Goal: Use online tool/utility

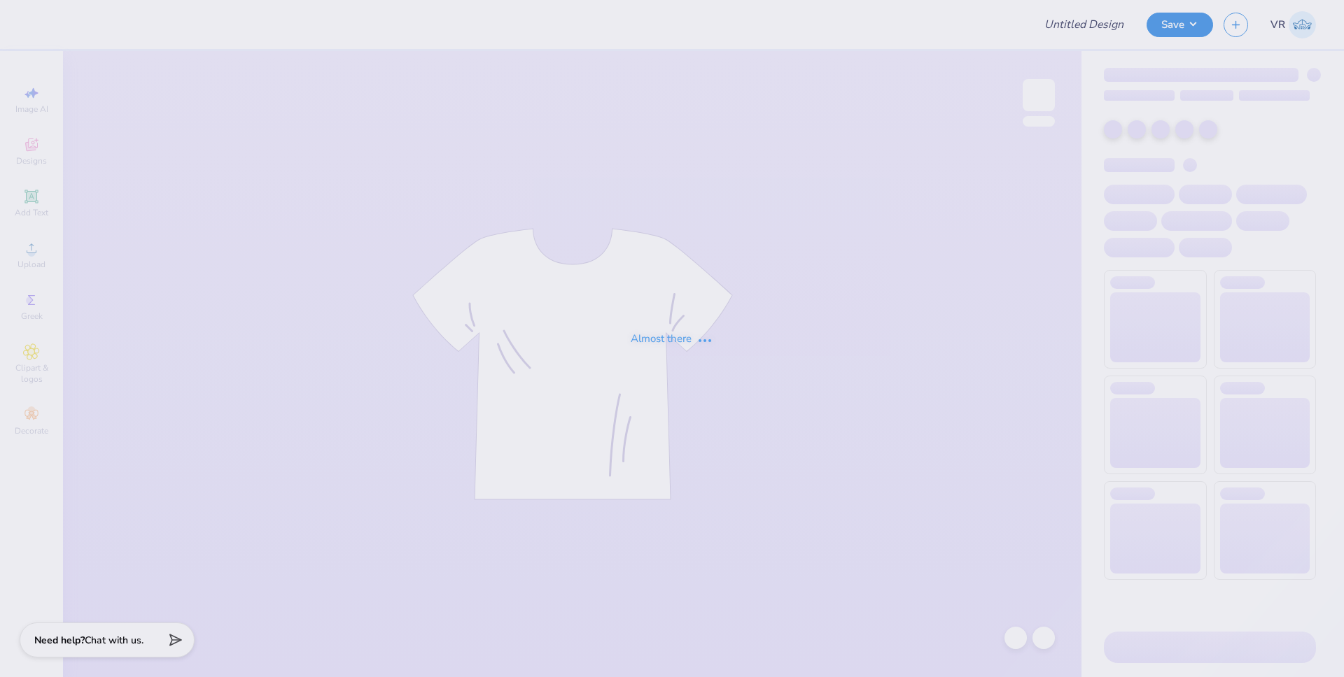
type input "Dz Philo"
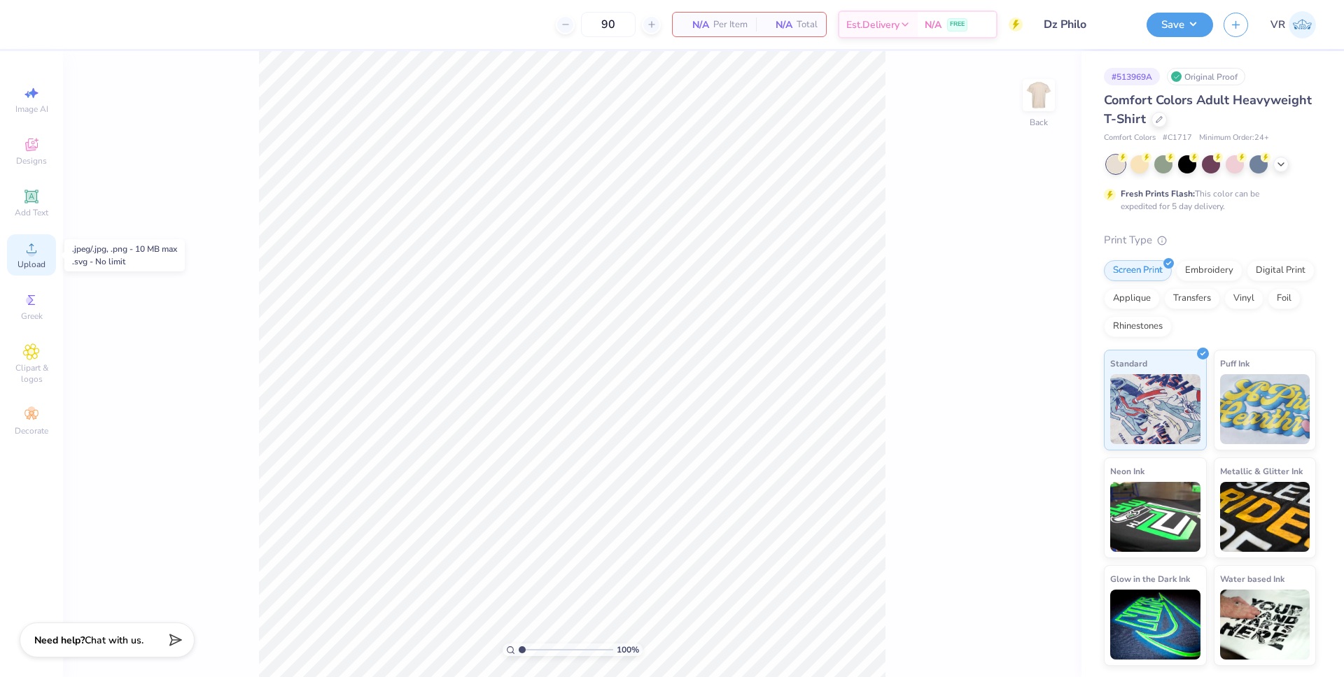
click at [34, 247] on icon at bounding box center [31, 248] width 17 height 17
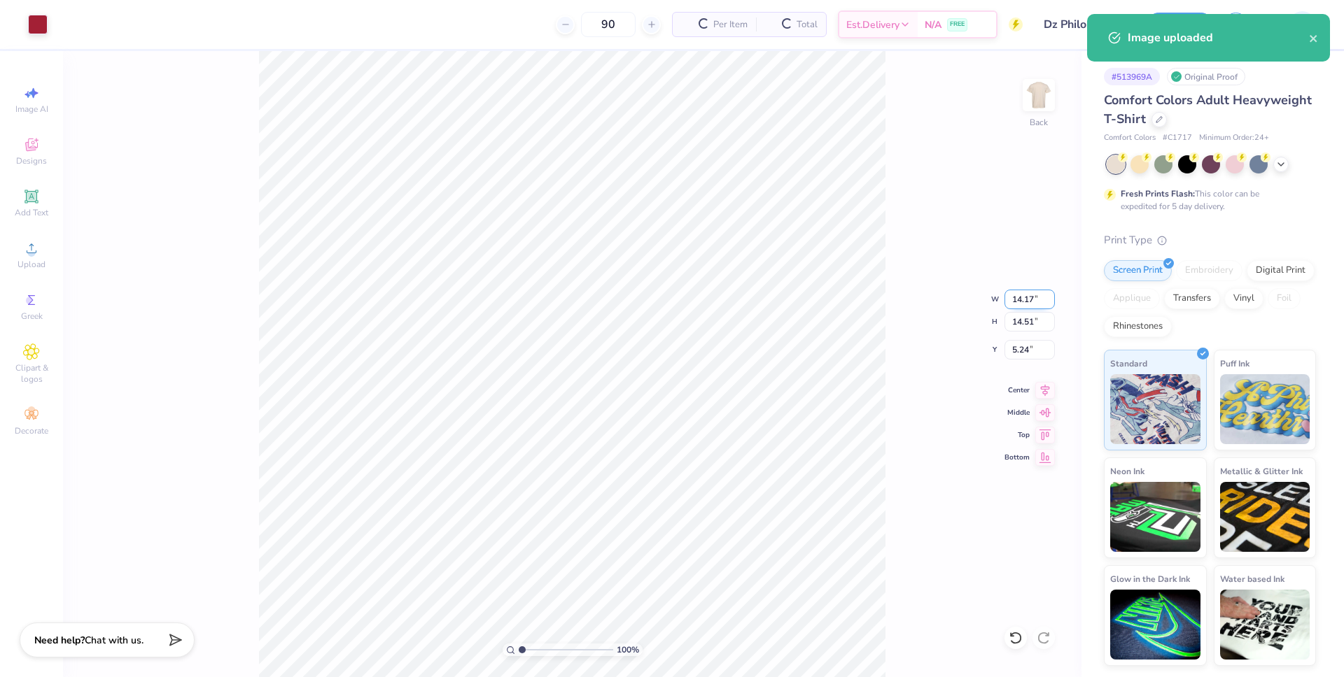
click at [1017, 299] on input "14.17" at bounding box center [1029, 300] width 50 height 20
type input "12.00"
type input "12.29"
type input "6.36"
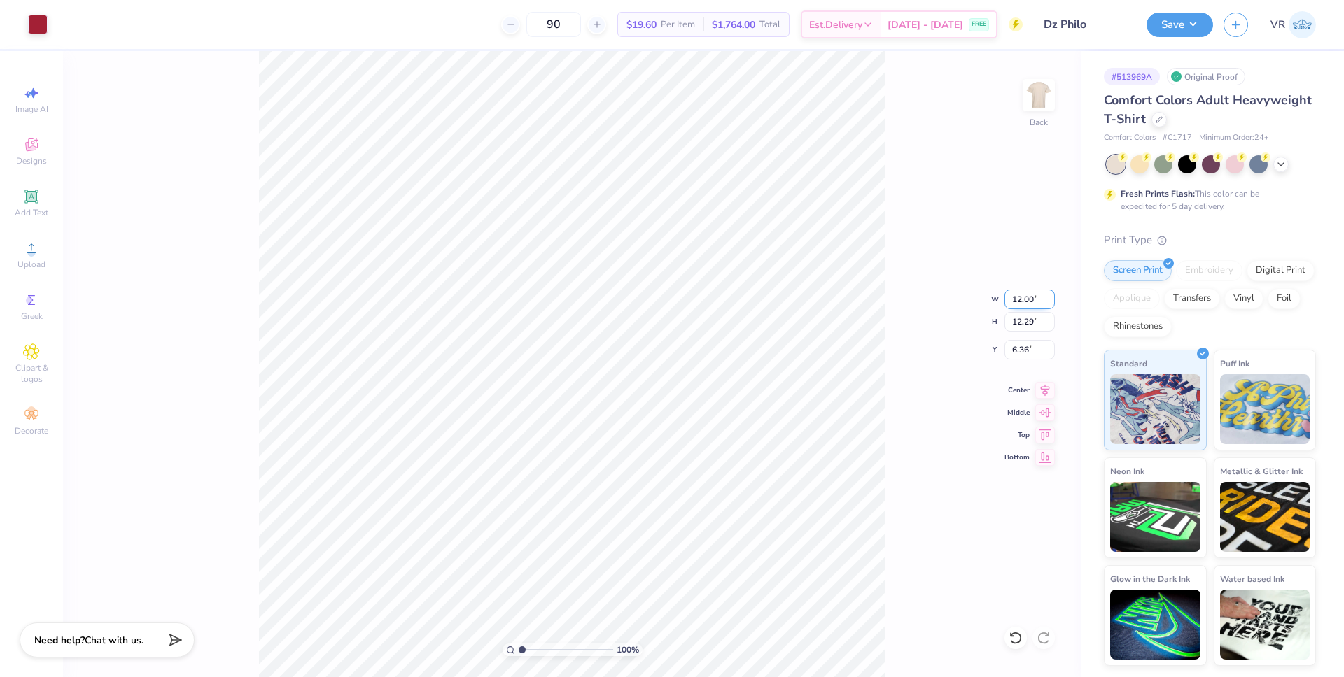
click at [1012, 298] on input "12.00" at bounding box center [1029, 300] width 50 height 20
type input "10.00"
type input "10.24"
click at [1015, 357] on input "7.38" at bounding box center [1029, 350] width 50 height 20
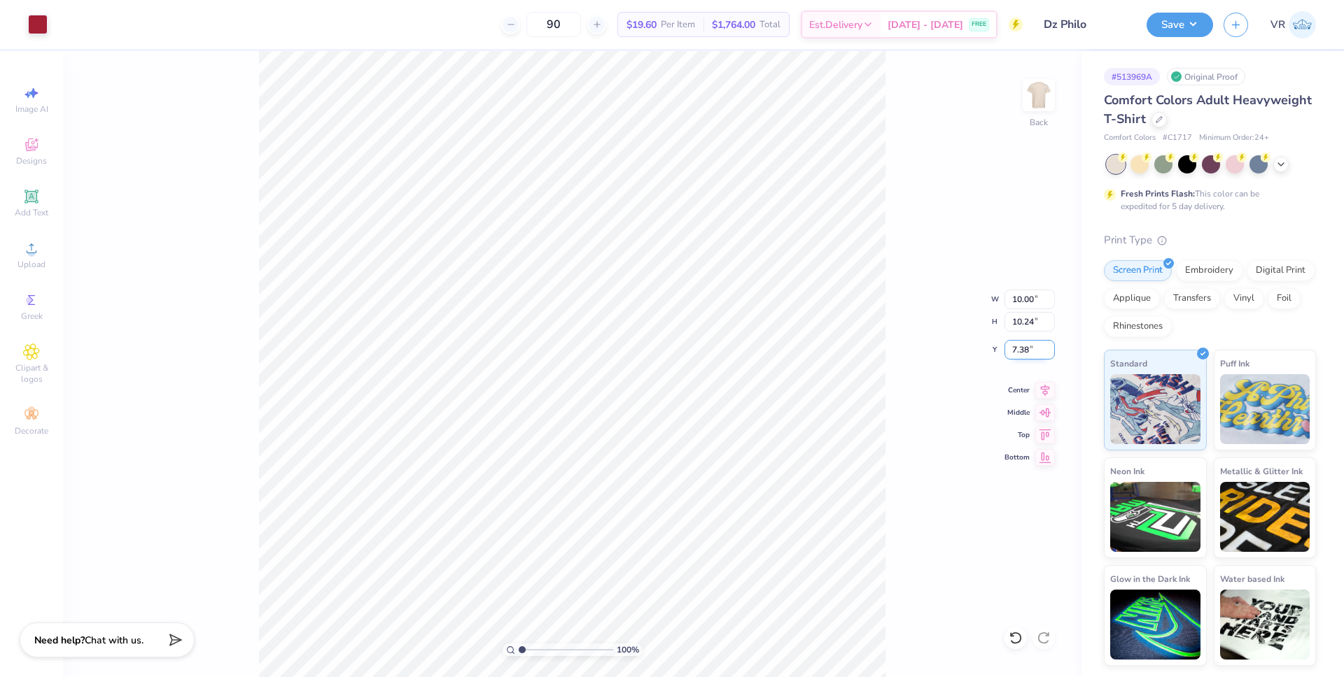
click at [1015, 357] on input "7.38" at bounding box center [1029, 350] width 50 height 20
click at [1021, 349] on input "7.38" at bounding box center [1029, 350] width 50 height 20
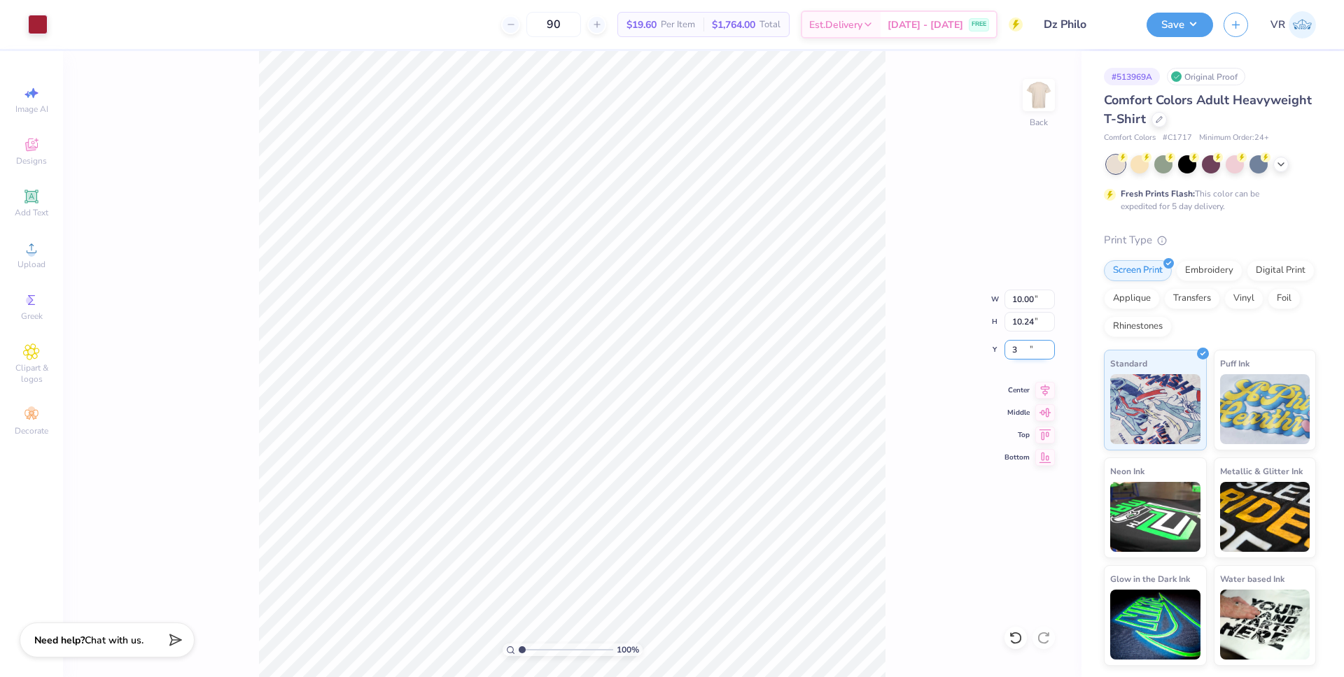
type input "3.00"
click at [1186, 30] on button "Save" at bounding box center [1179, 22] width 66 height 24
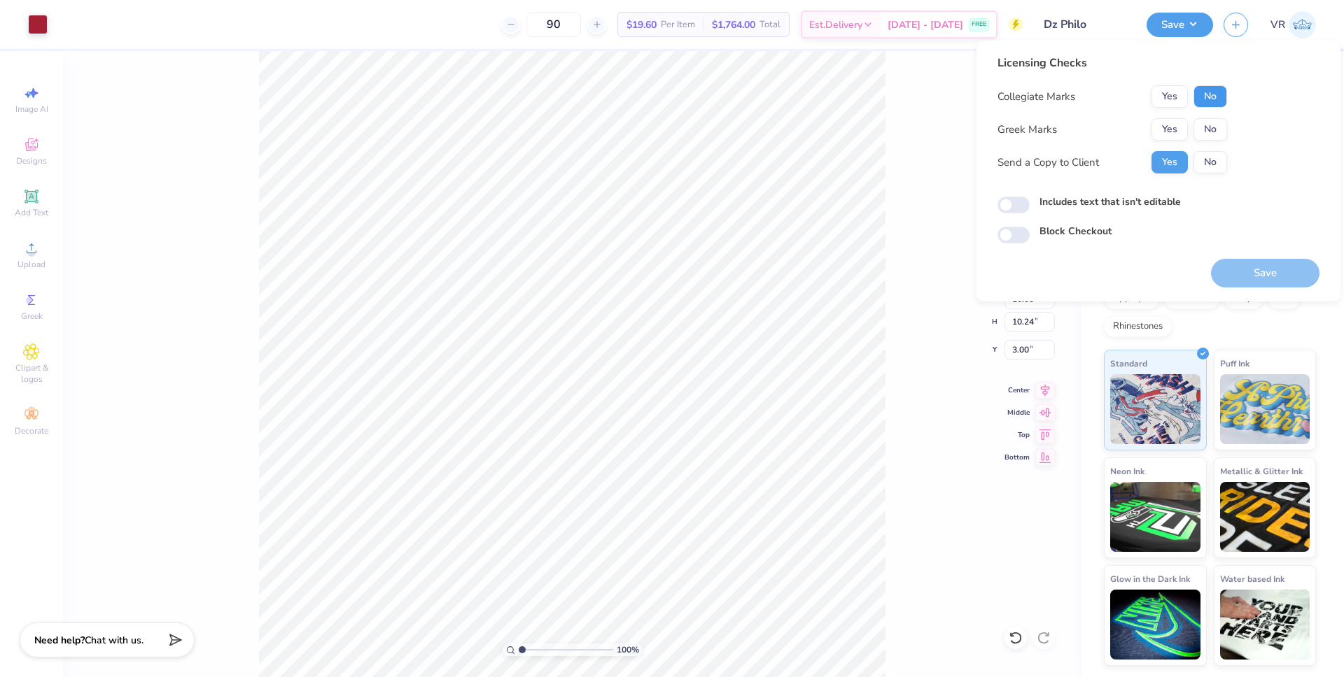
click at [1211, 103] on button "No" at bounding box center [1210, 96] width 34 height 22
click at [1176, 132] on button "Yes" at bounding box center [1169, 129] width 36 height 22
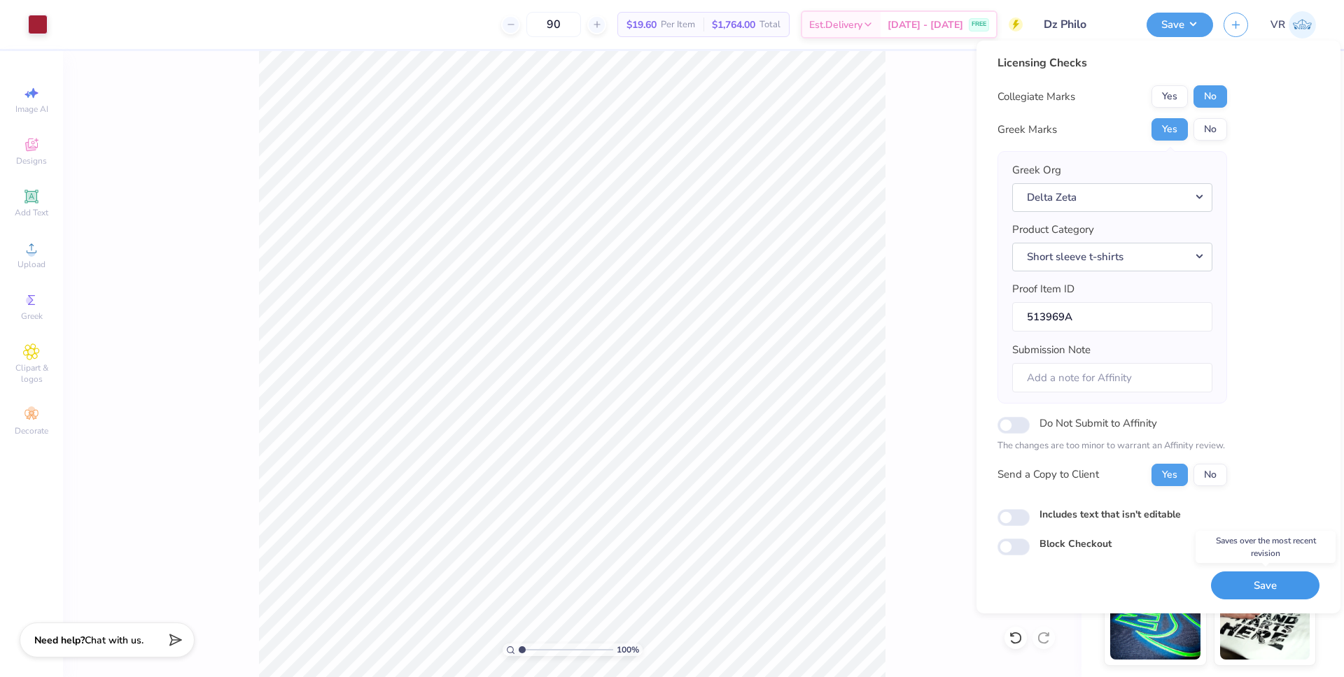
click at [1267, 590] on button "Save" at bounding box center [1265, 586] width 108 height 29
